Goal: Check status

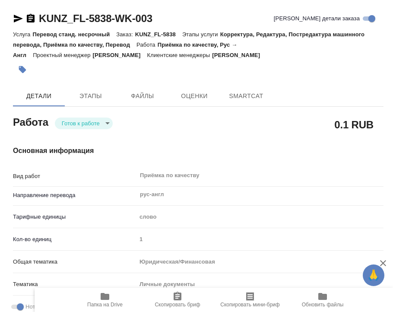
type textarea "x"
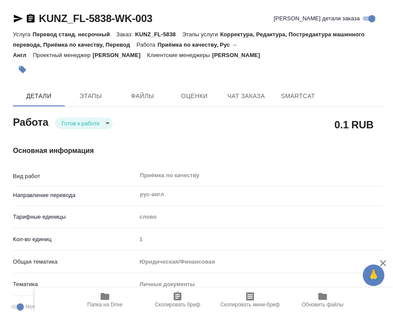
type textarea "x"
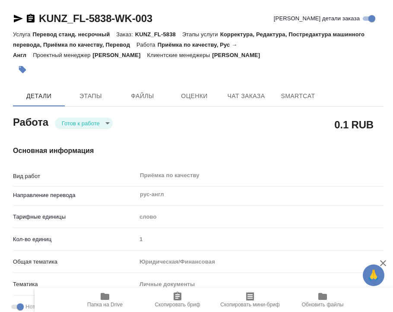
type textarea "x"
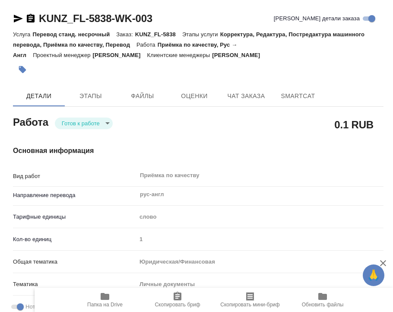
type textarea "x"
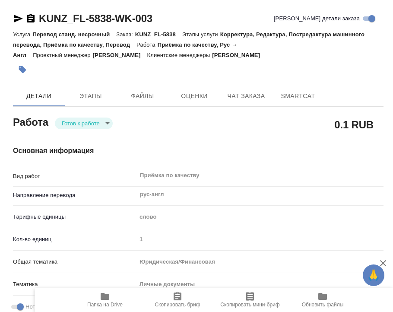
type textarea "x"
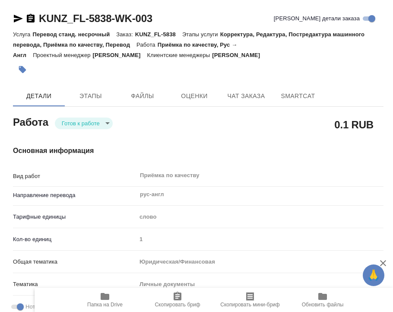
type textarea "x"
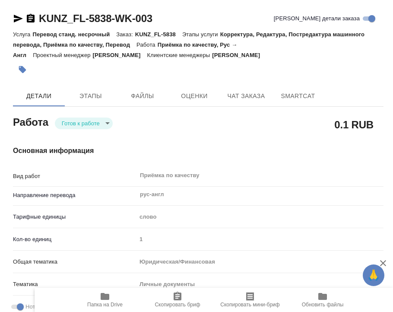
type textarea "x"
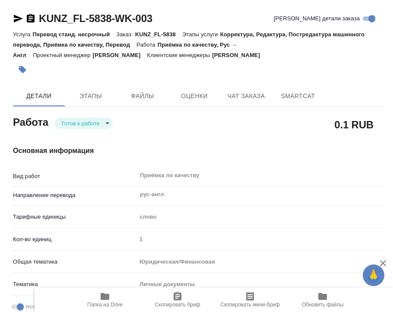
type textarea "x"
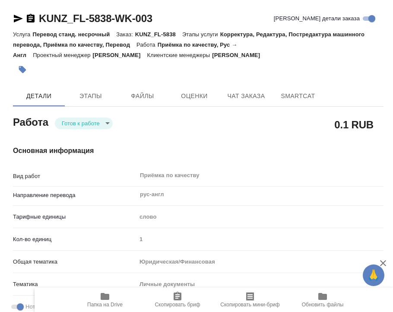
type textarea "x"
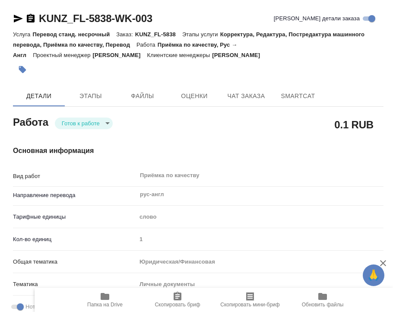
type textarea "x"
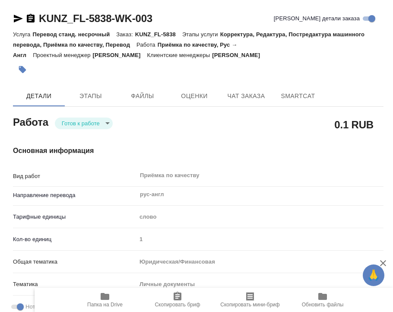
type textarea "x"
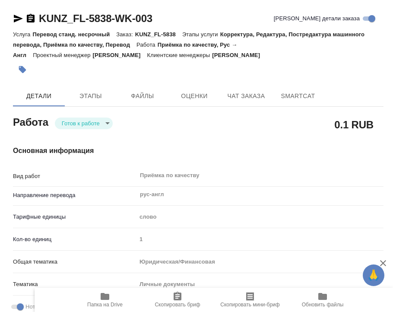
type textarea "x"
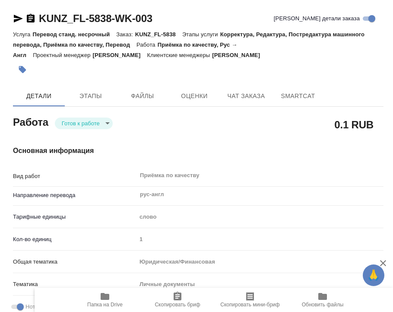
type textarea "x"
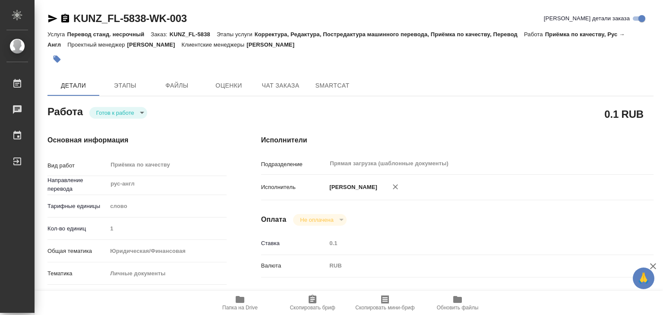
type textarea "x"
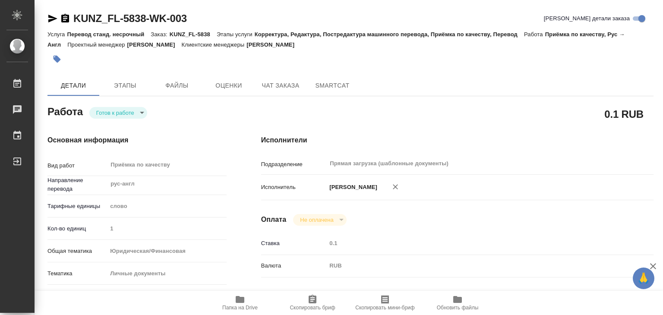
type textarea "x"
